Goal: Task Accomplishment & Management: Manage account settings

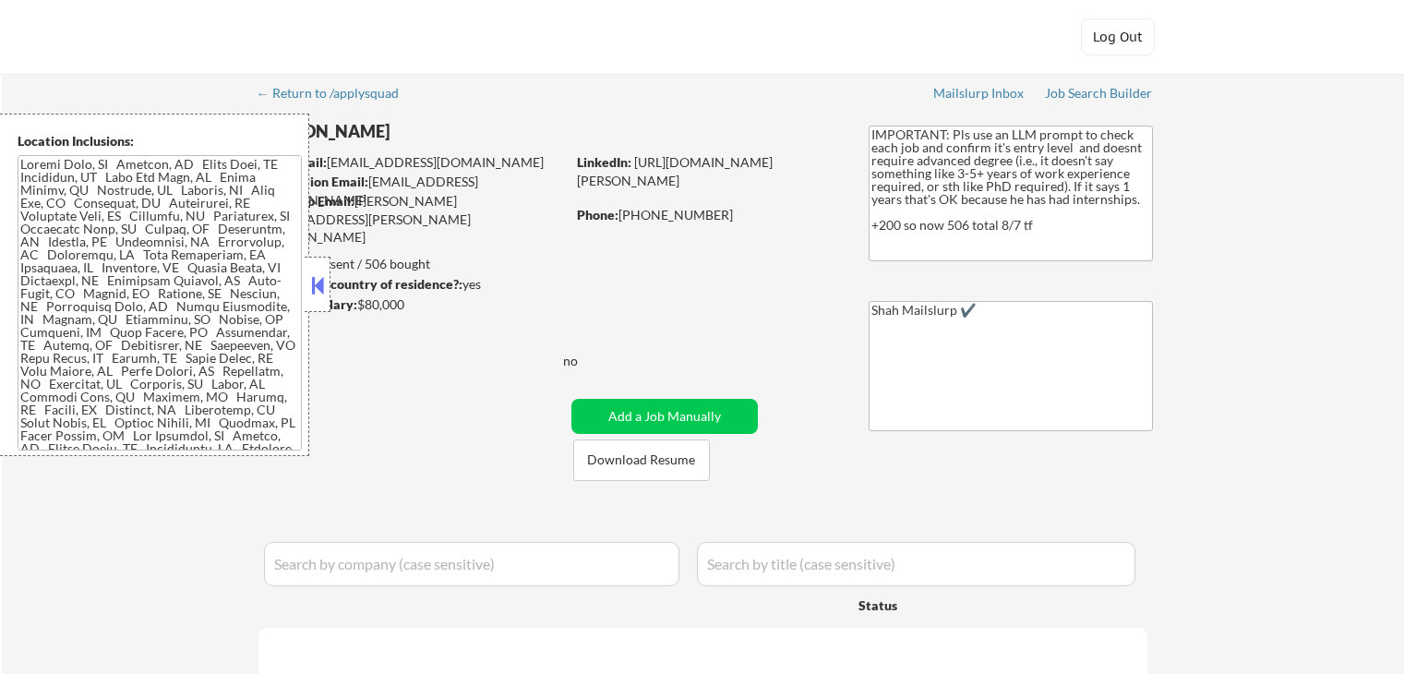
select select ""pending""
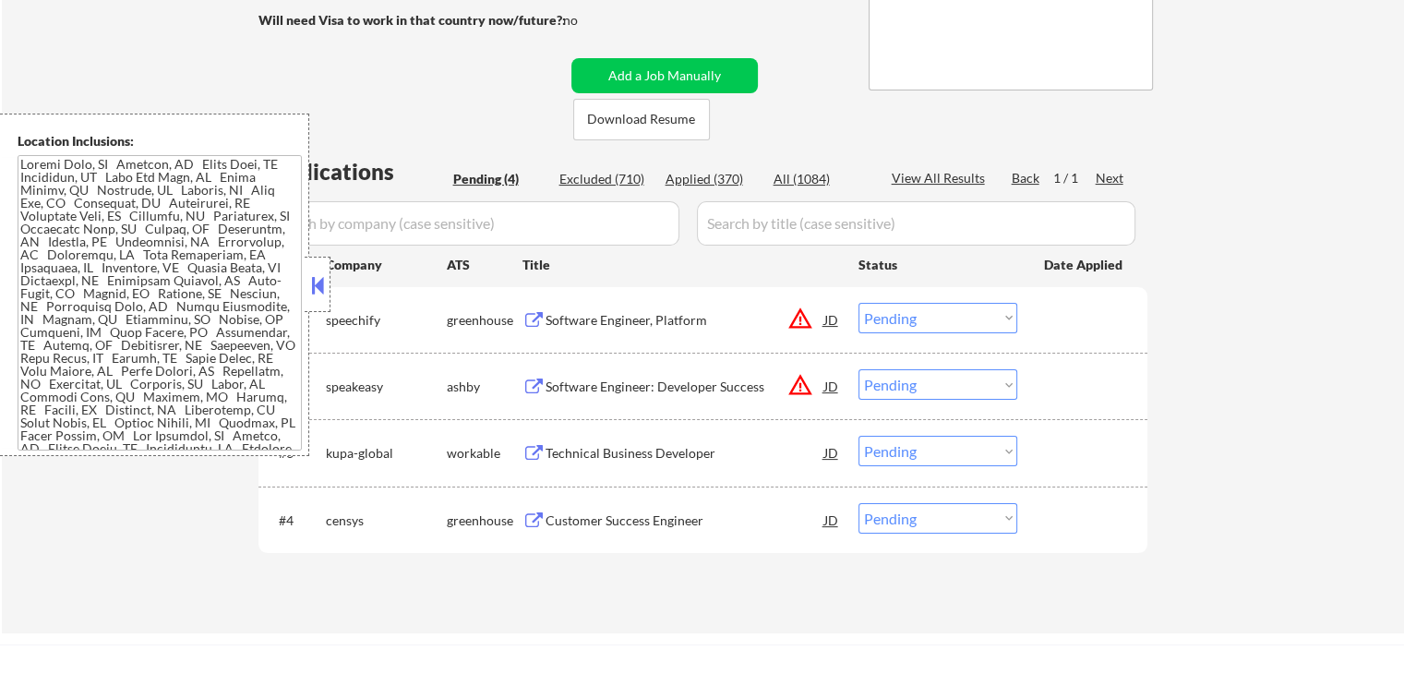
scroll to position [369, 0]
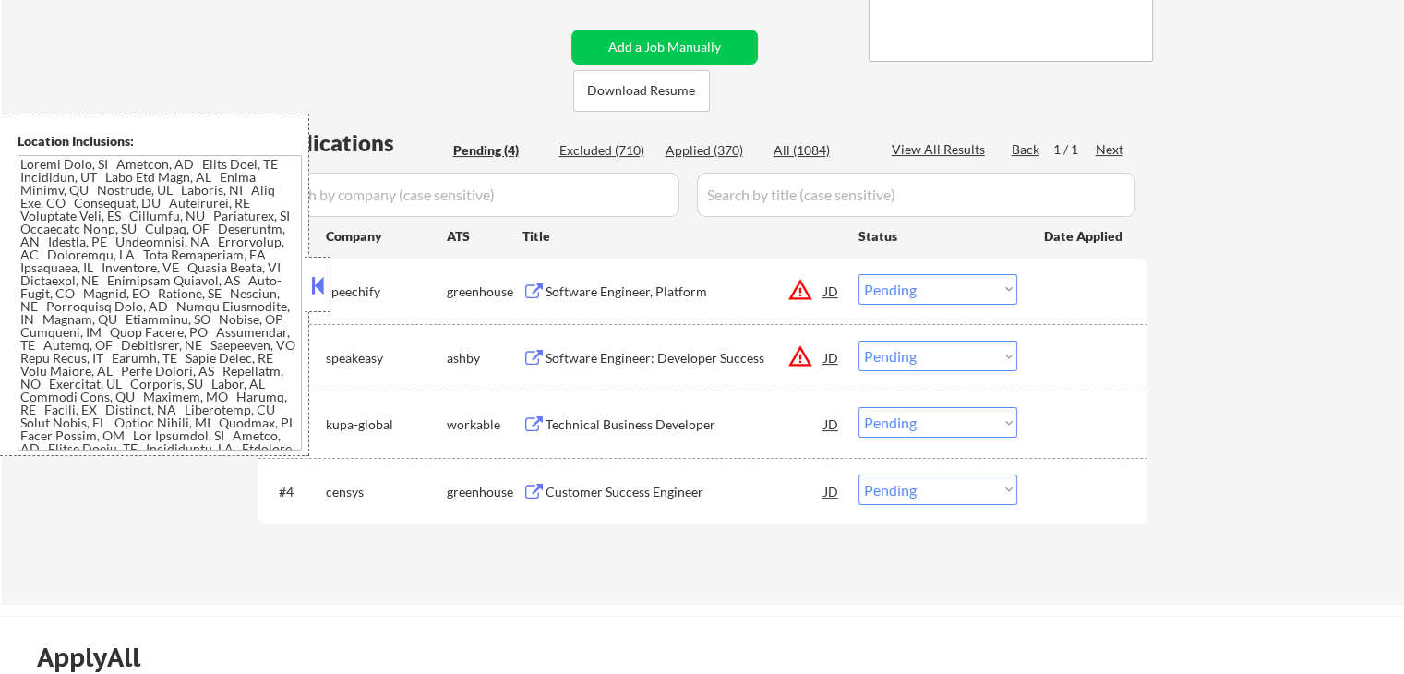
click at [529, 287] on button at bounding box center [533, 292] width 23 height 18
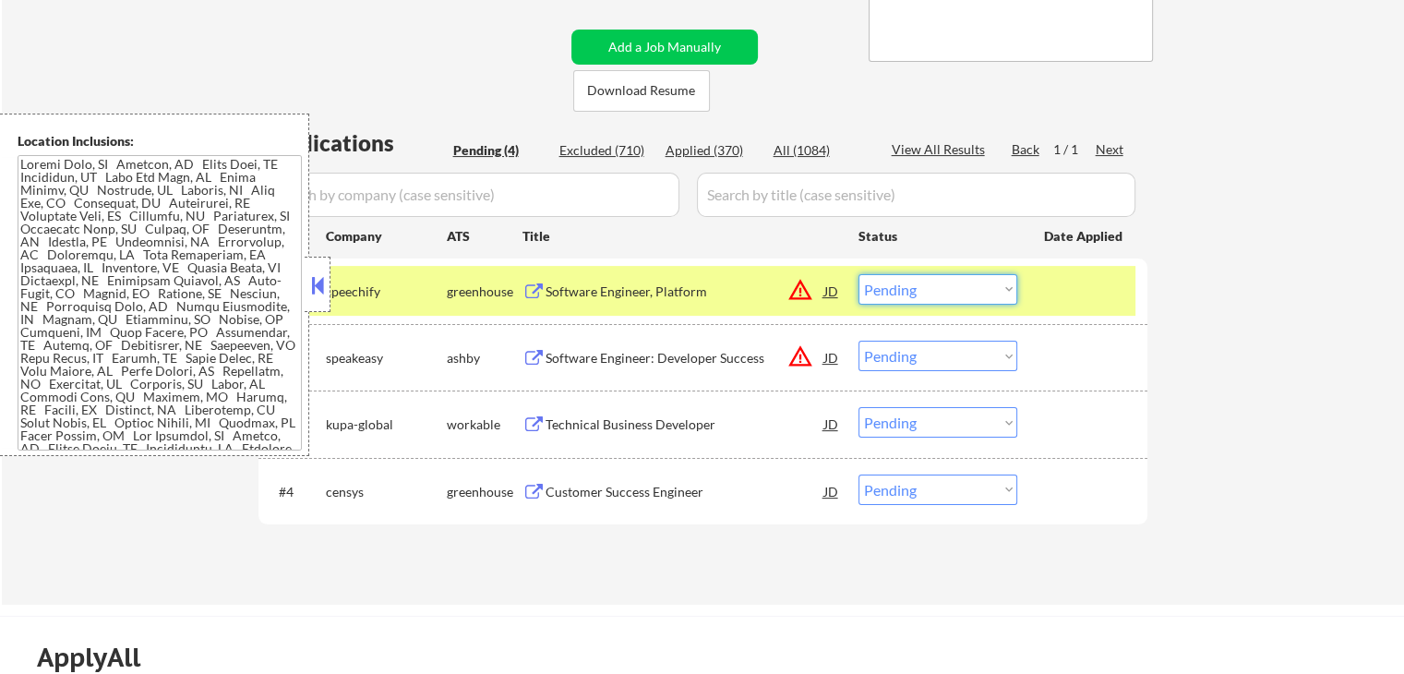
click at [902, 293] on select "Choose an option... Pending Applied Excluded (Questions) Excluded (Expired) Exc…" at bounding box center [937, 289] width 159 height 30
click at [858, 274] on select "Choose an option... Pending Applied Excluded (Questions) Excluded (Expired) Exc…" at bounding box center [937, 289] width 159 height 30
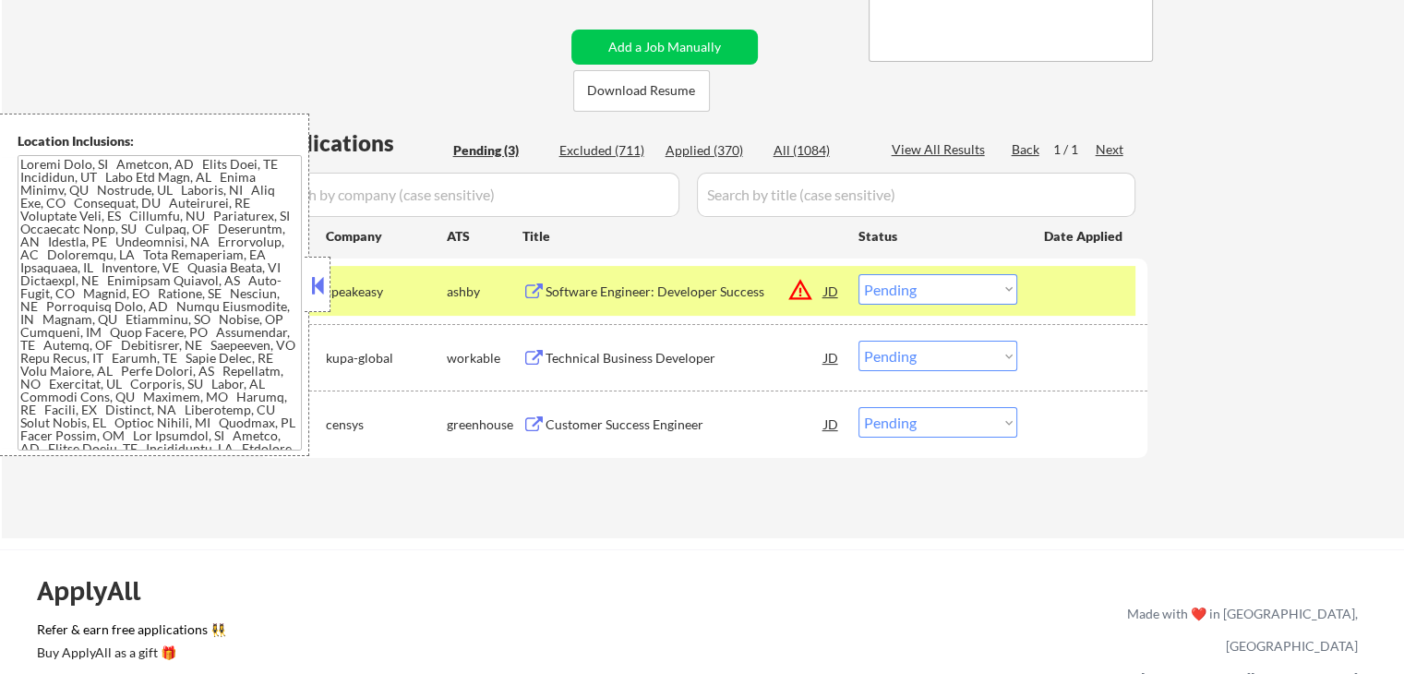
click at [539, 292] on button at bounding box center [533, 292] width 23 height 18
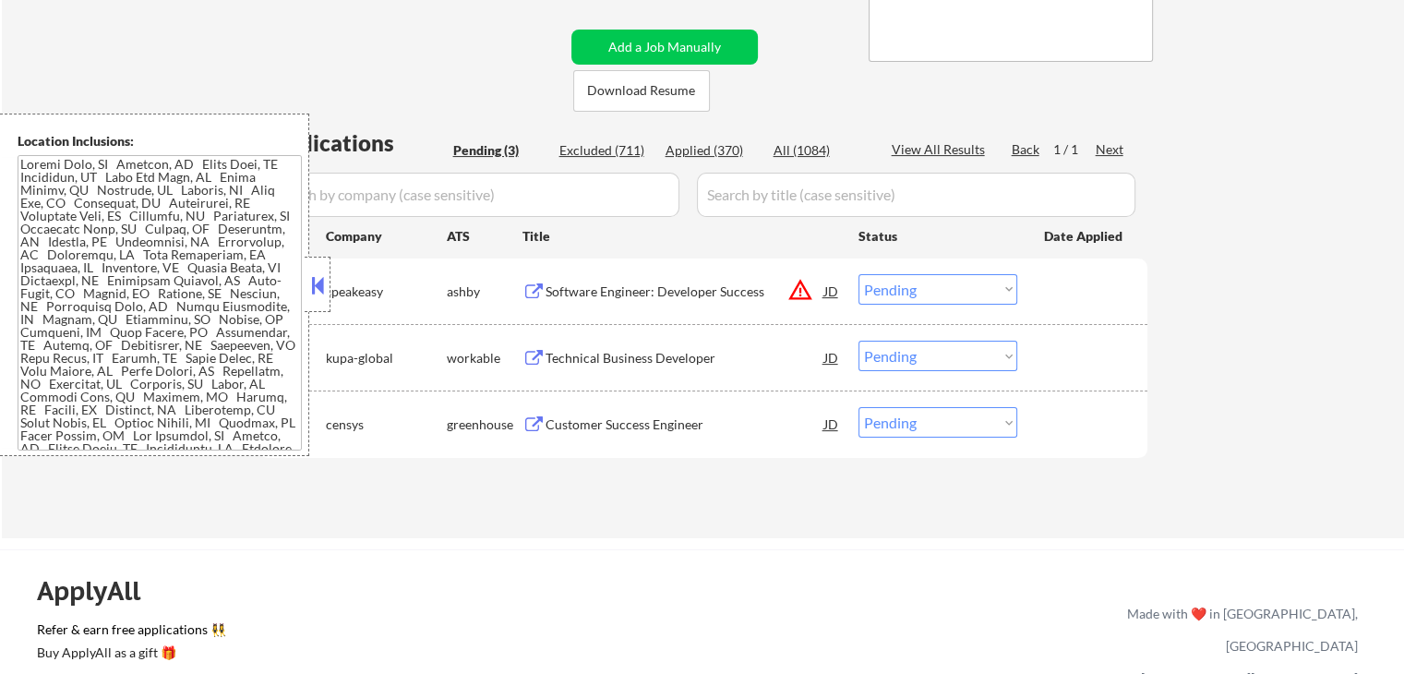
click at [910, 298] on select "Choose an option... Pending Applied Excluded (Questions) Excluded (Expired) Exc…" at bounding box center [937, 289] width 159 height 30
click at [858, 274] on select "Choose an option... Pending Applied Excluded (Questions) Excluded (Expired) Exc…" at bounding box center [937, 289] width 159 height 30
click at [536, 351] on button at bounding box center [533, 359] width 23 height 18
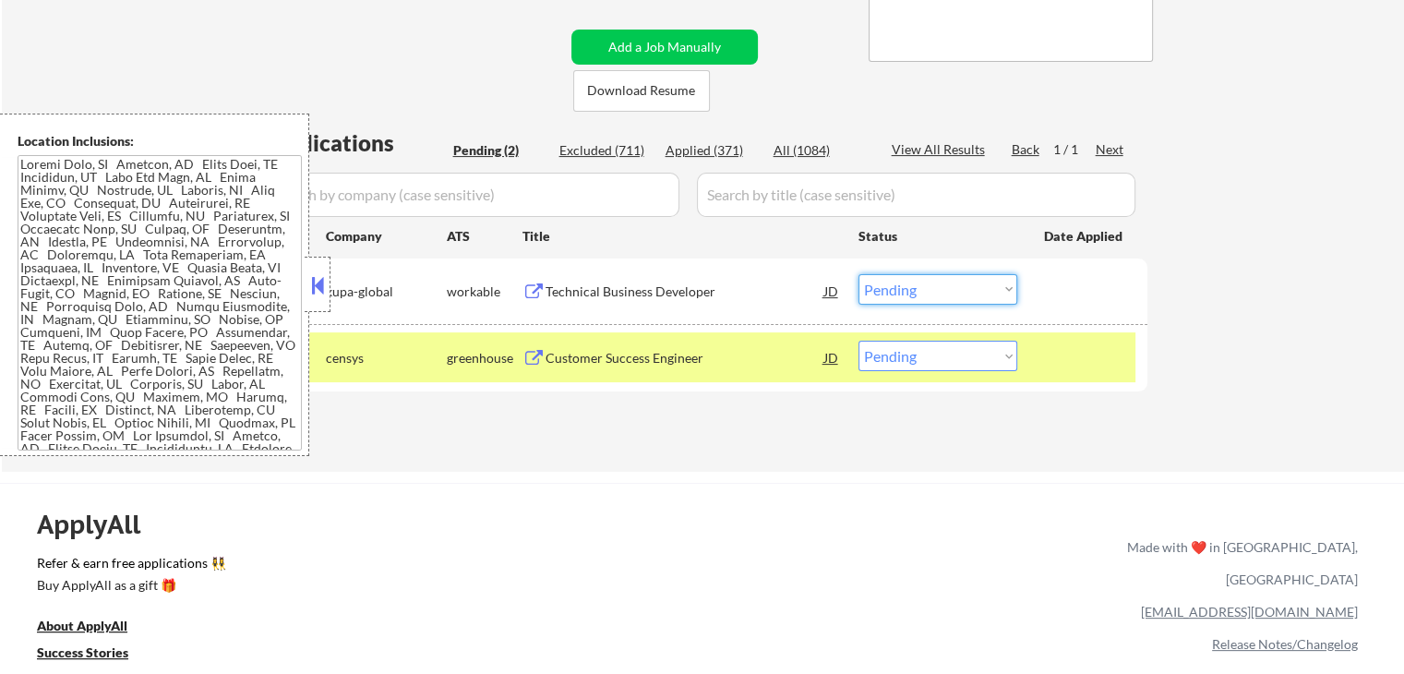
drag, startPoint x: 914, startPoint y: 288, endPoint x: 912, endPoint y: 300, distance: 12.1
click at [914, 289] on select "Choose an option... Pending Applied Excluded (Questions) Excluded (Expired) Exc…" at bounding box center [937, 289] width 159 height 30
click at [858, 274] on select "Choose an option... Pending Applied Excluded (Questions) Excluded (Expired) Exc…" at bounding box center [937, 289] width 159 height 30
click at [522, 355] on button at bounding box center [533, 359] width 23 height 18
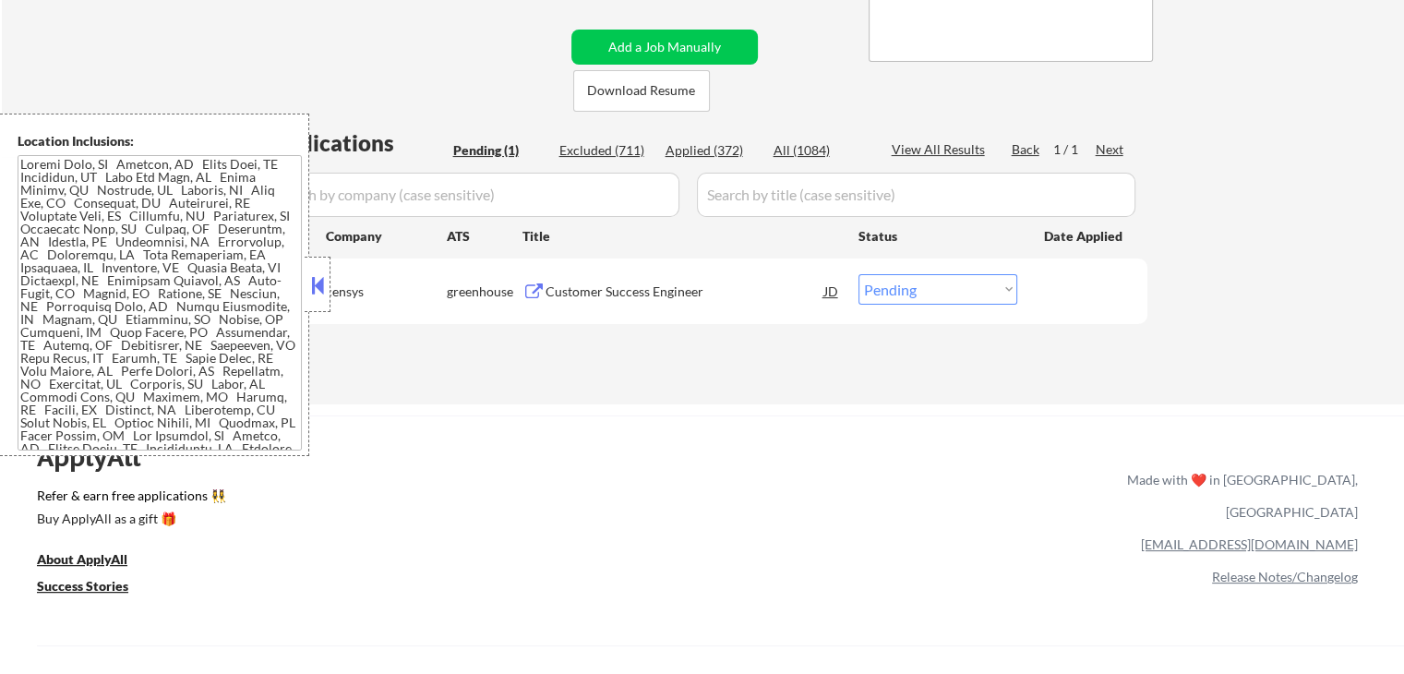
click at [898, 290] on select "Choose an option... Pending Applied Excluded (Questions) Excluded (Expired) Exc…" at bounding box center [937, 289] width 159 height 30
select select ""applied""
click at [858, 274] on select "Choose an option... Pending Applied Excluded (Questions) Excluded (Expired) Exc…" at bounding box center [937, 289] width 159 height 30
